Goal: Entertainment & Leisure: Consume media (video, audio)

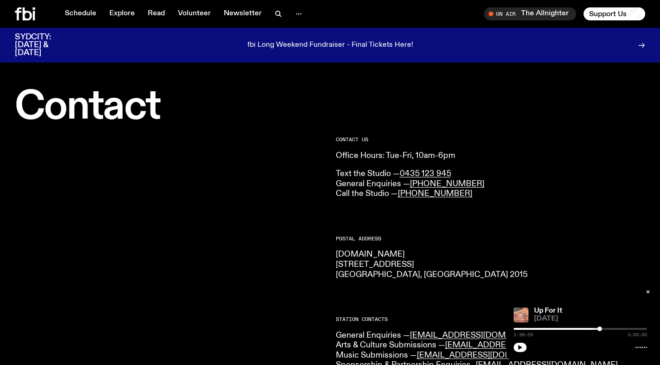
scroll to position [12, 0]
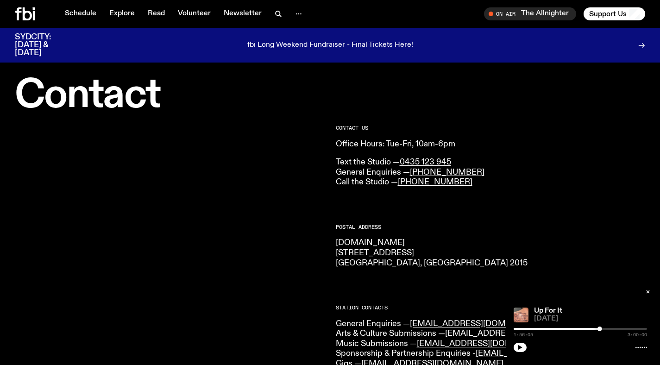
click at [37, 16] on div at bounding box center [37, 13] width 44 height 13
click at [30, 16] on icon at bounding box center [27, 13] width 9 height 13
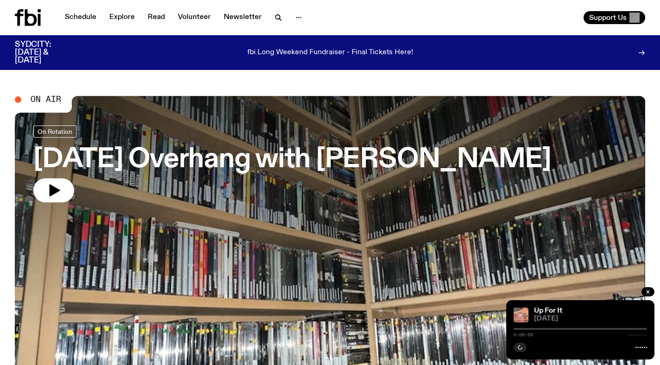
click at [212, 155] on h3 "[DATE] Overhang with [PERSON_NAME]" at bounding box center [292, 160] width 518 height 26
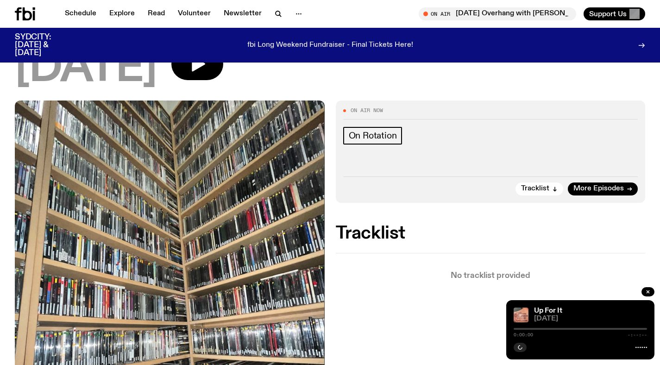
scroll to position [223, 0]
